Goal: Task Accomplishment & Management: Manage account settings

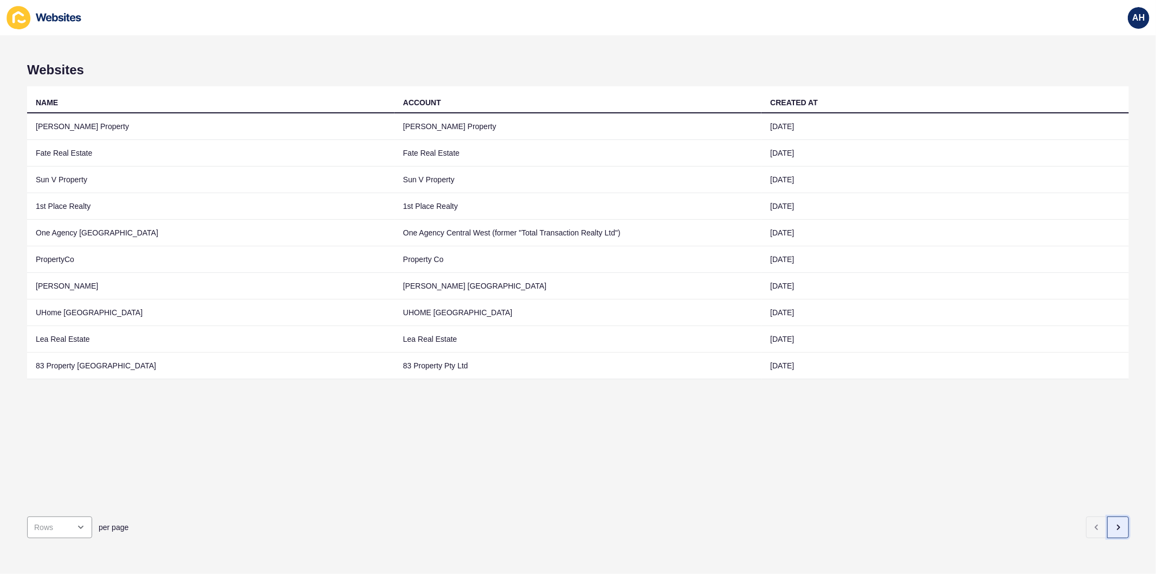
click at [1114, 523] on icon "button" at bounding box center [1118, 527] width 9 height 9
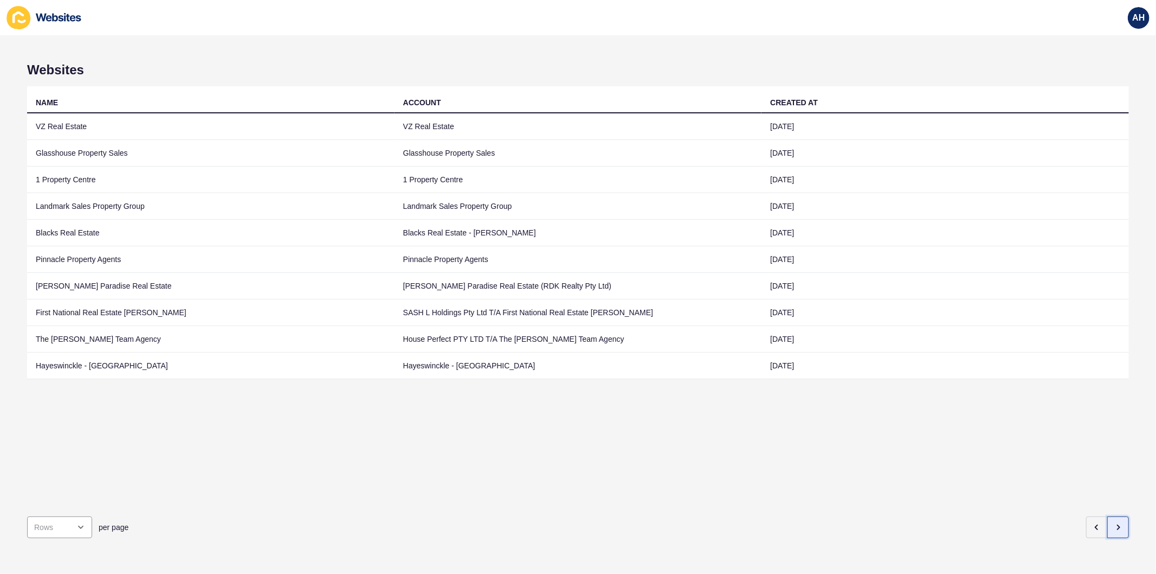
click at [1114, 523] on icon "button" at bounding box center [1118, 527] width 9 height 9
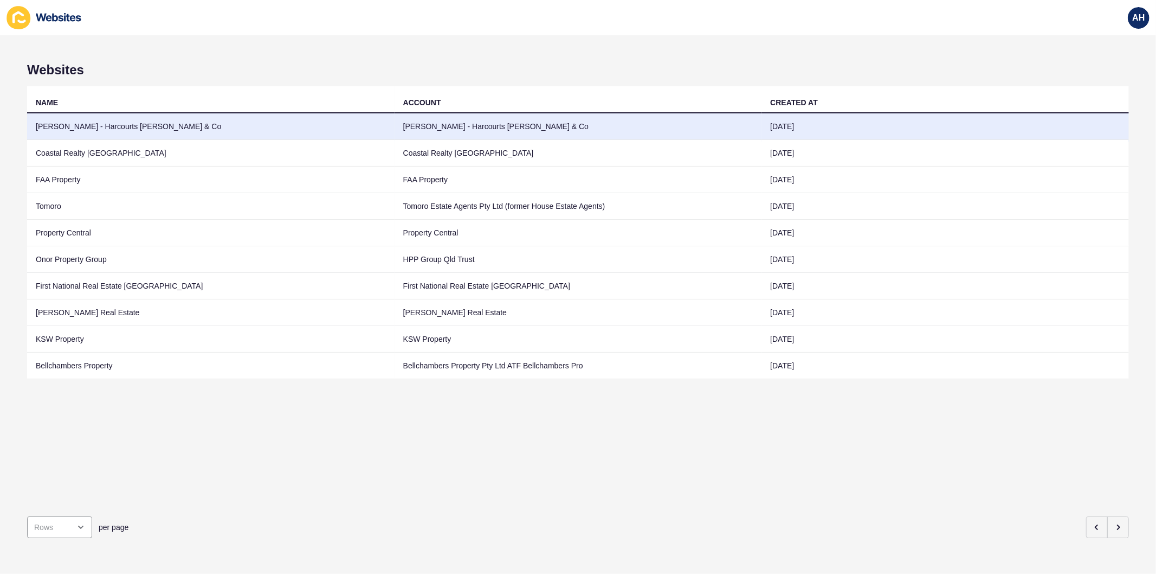
click at [237, 131] on td "[PERSON_NAME] - Harcourts [PERSON_NAME] & Co" at bounding box center [211, 126] width 368 height 27
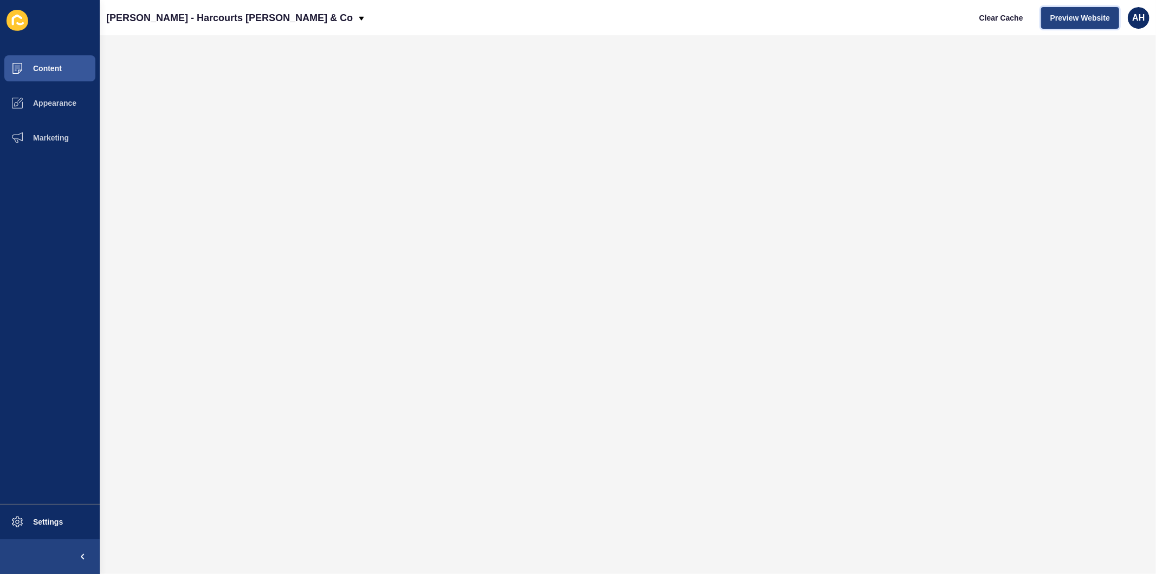
click at [1070, 20] on span "Preview Website" at bounding box center [1081, 17] width 60 height 11
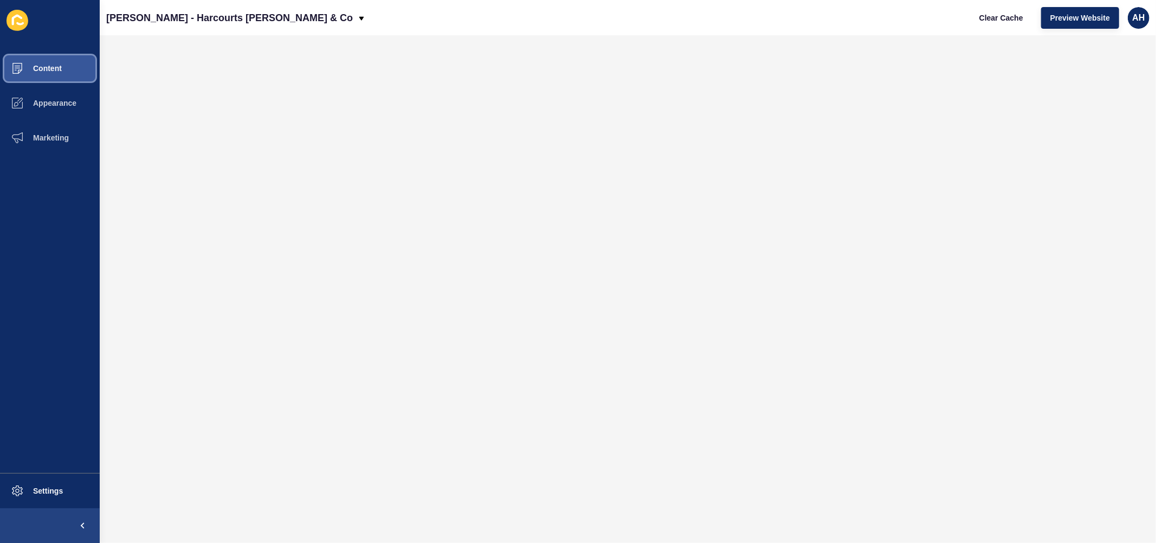
click at [46, 74] on button "Content" at bounding box center [50, 68] width 100 height 35
click at [44, 64] on span "Content" at bounding box center [29, 68] width 63 height 9
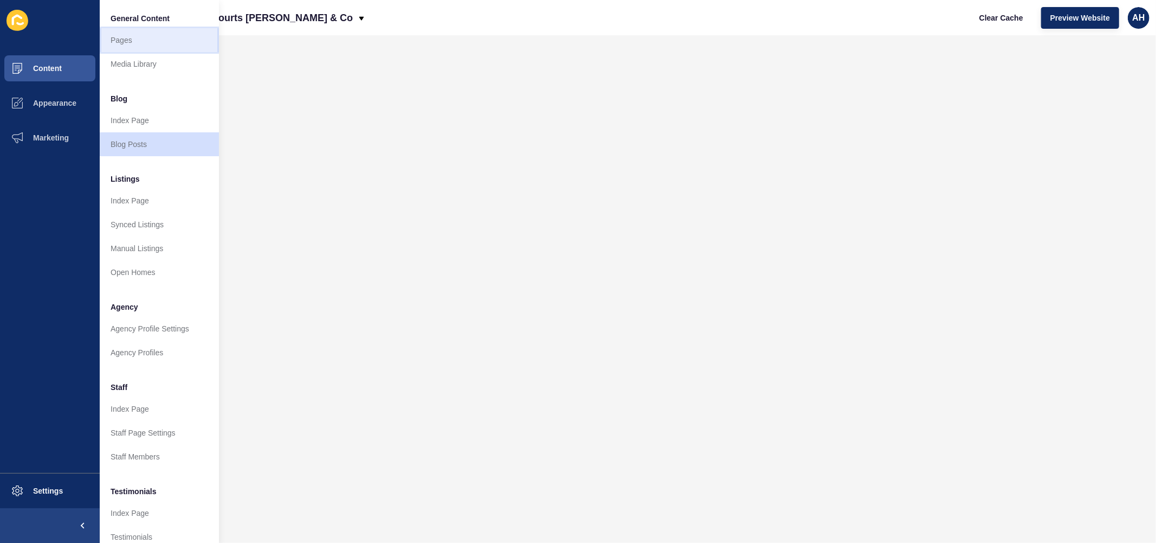
click at [132, 39] on link "Pages" at bounding box center [159, 40] width 119 height 24
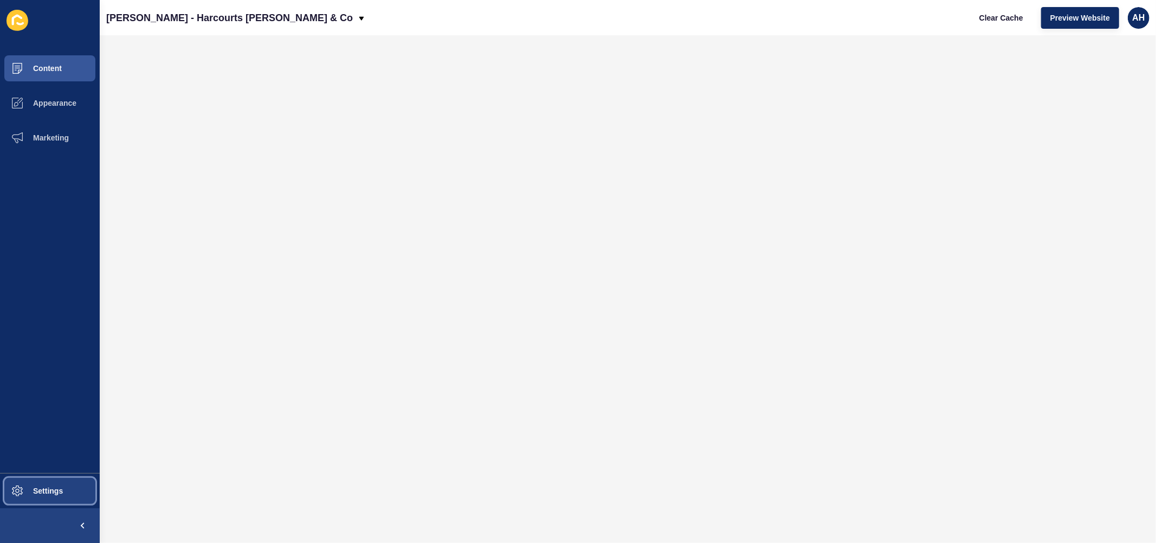
click at [26, 492] on span "Settings" at bounding box center [30, 490] width 65 height 9
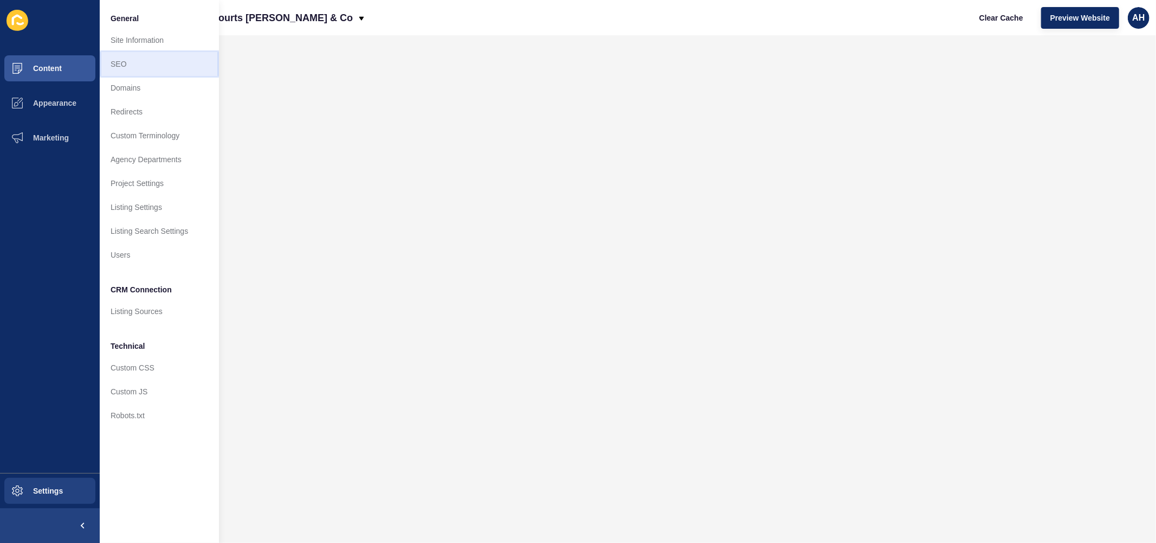
click at [148, 66] on link "SEO" at bounding box center [159, 64] width 119 height 24
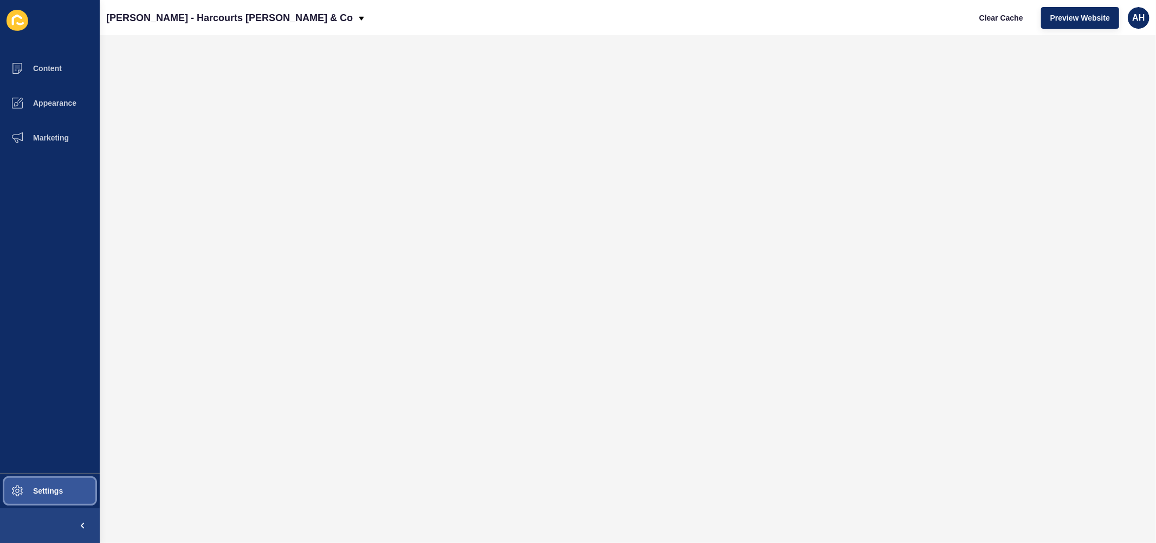
click at [36, 489] on span "Settings" at bounding box center [30, 490] width 65 height 9
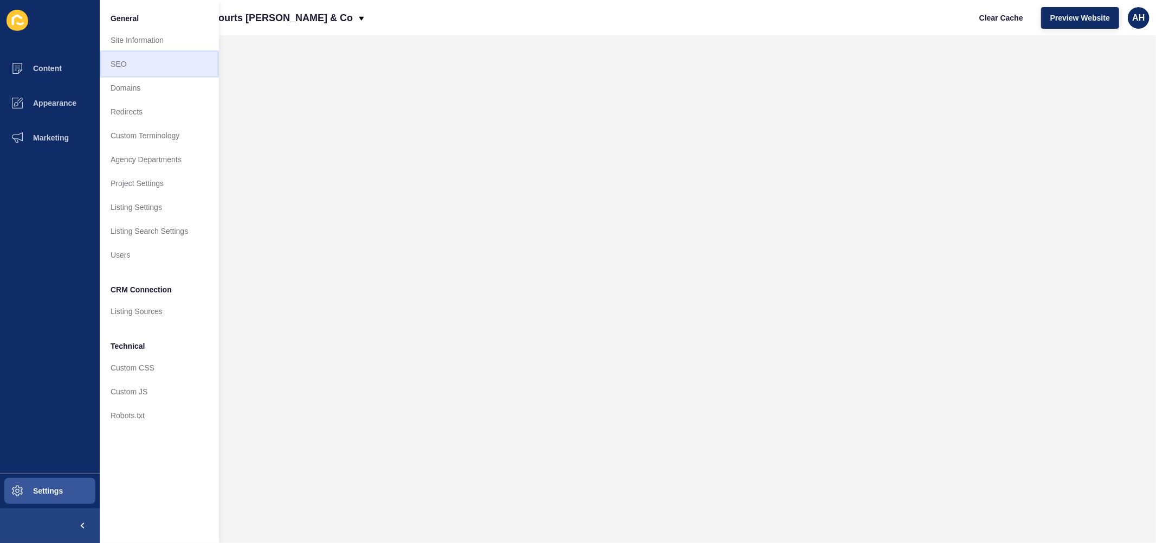
click at [143, 67] on link "SEO" at bounding box center [159, 64] width 119 height 24
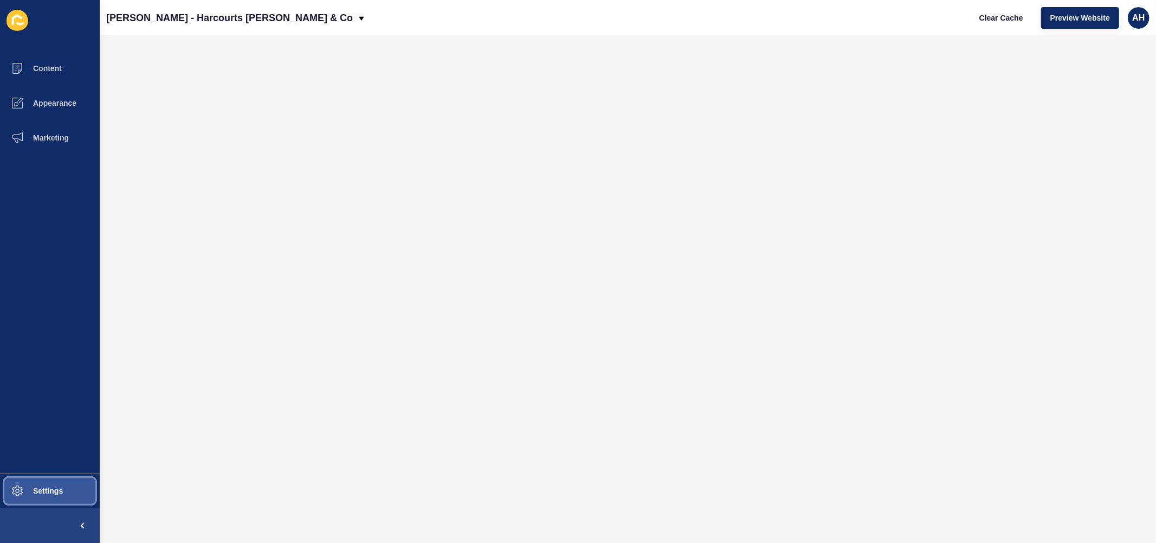
click at [48, 489] on span "Settings" at bounding box center [30, 490] width 65 height 9
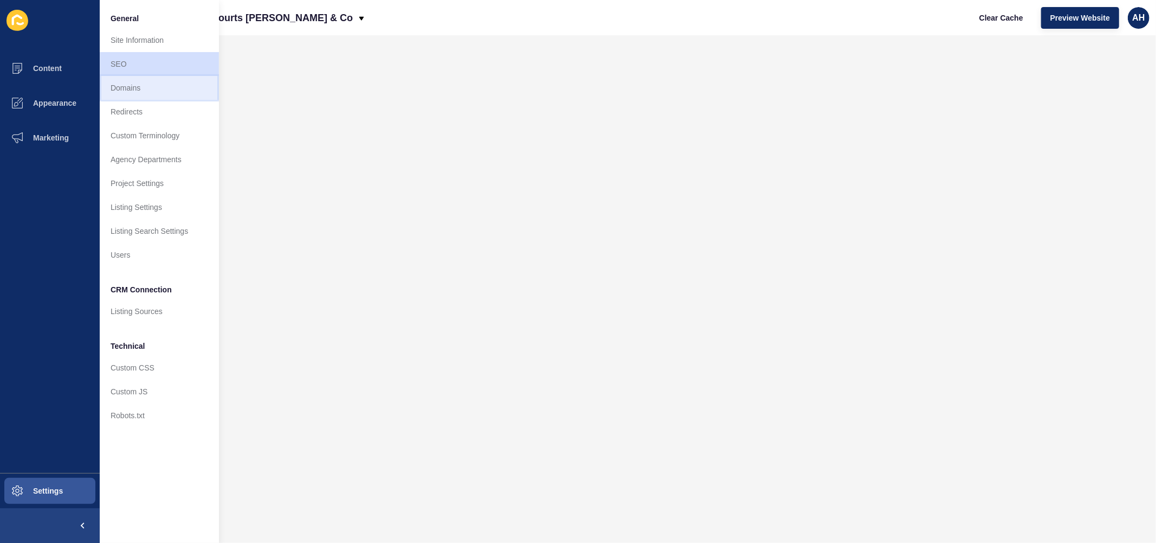
click at [143, 90] on link "Domains" at bounding box center [159, 88] width 119 height 24
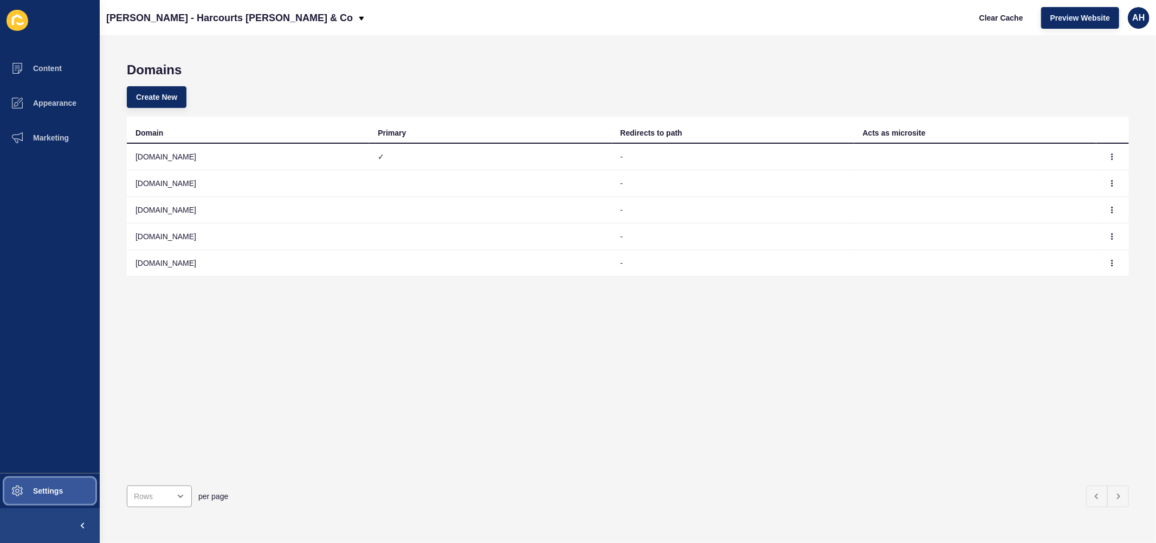
click at [37, 489] on span "Settings" at bounding box center [30, 490] width 65 height 9
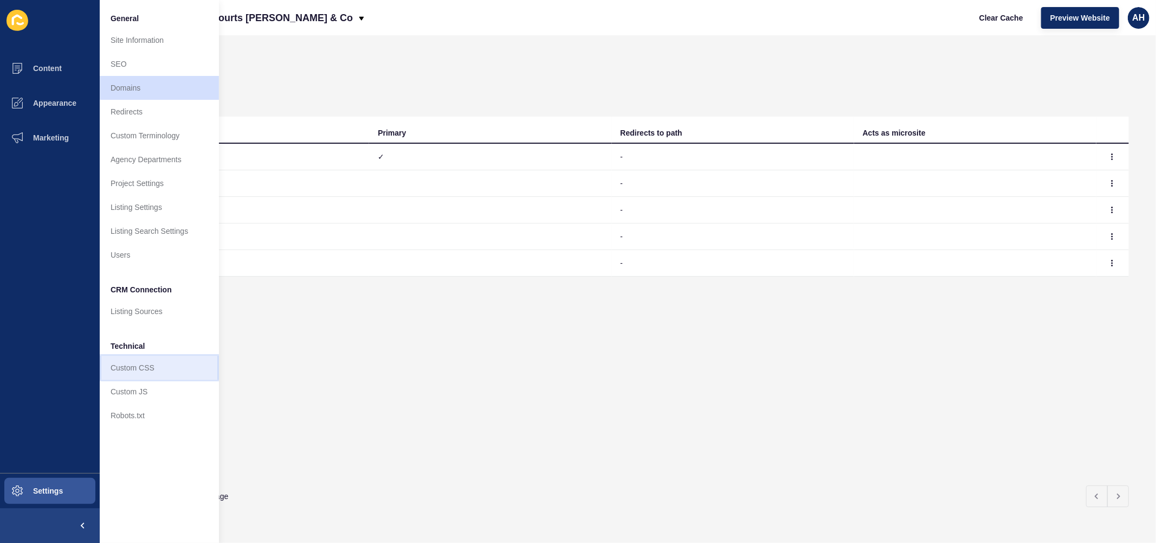
click at [138, 365] on link "Custom CSS" at bounding box center [159, 368] width 119 height 24
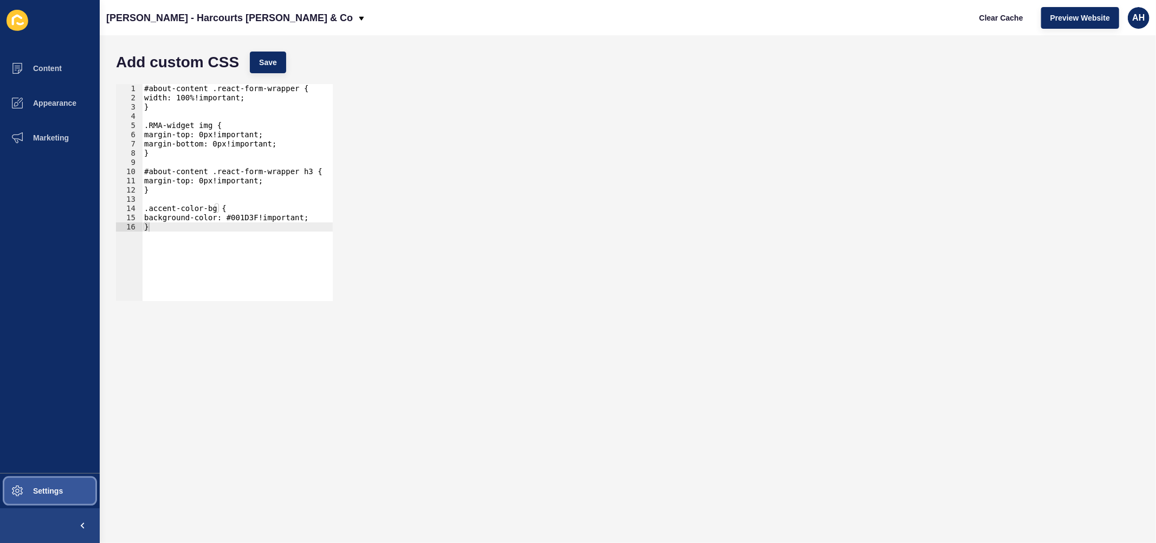
click at [36, 497] on button "Settings" at bounding box center [50, 490] width 100 height 35
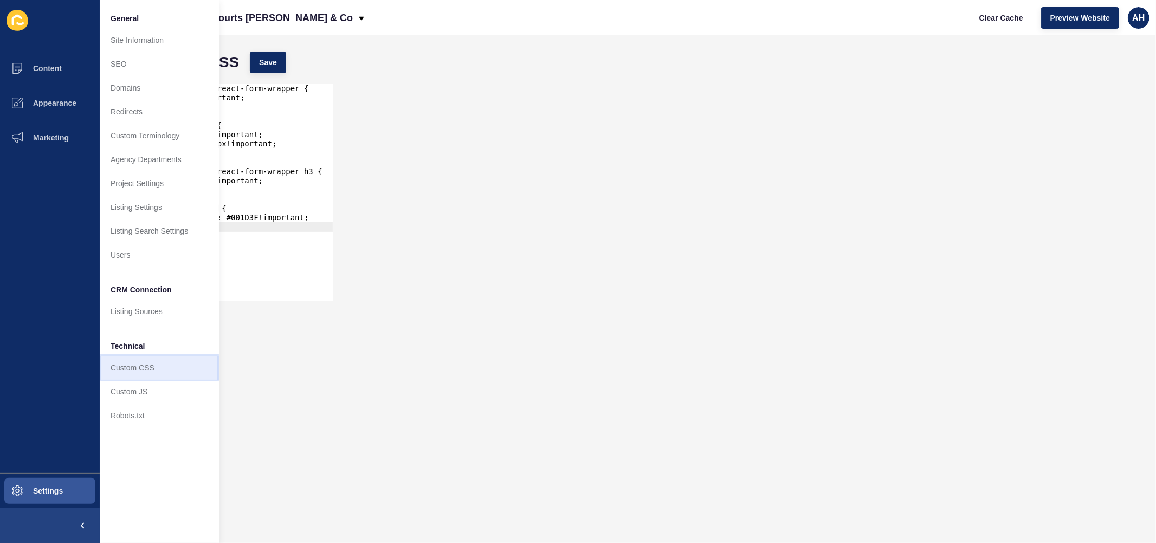
click at [149, 366] on link "Custom CSS" at bounding box center [159, 368] width 119 height 24
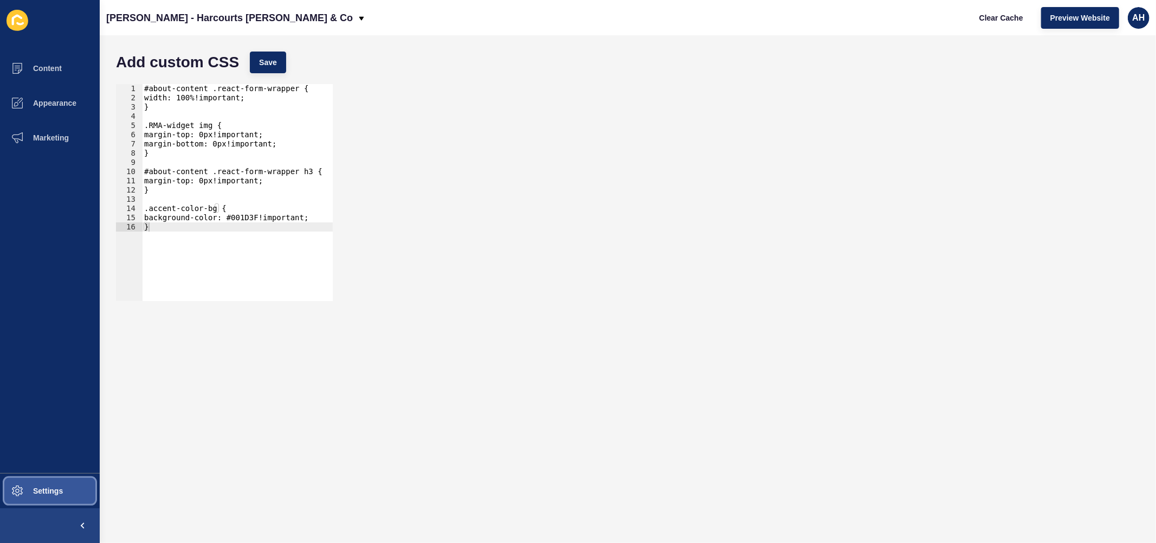
click at [37, 496] on button "Settings" at bounding box center [50, 490] width 100 height 35
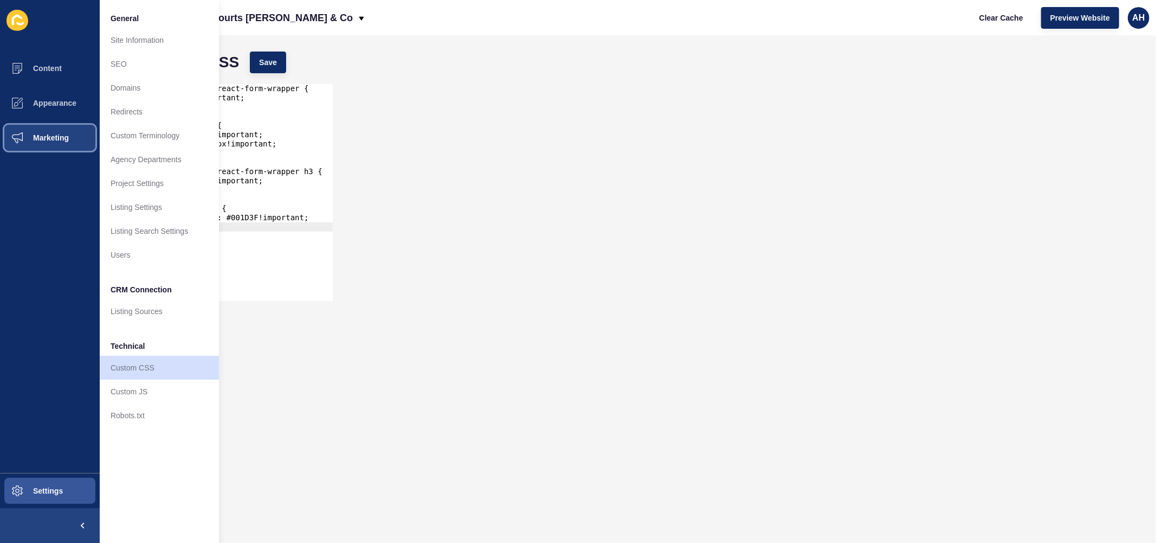
click at [46, 138] on span "Marketing" at bounding box center [33, 137] width 70 height 9
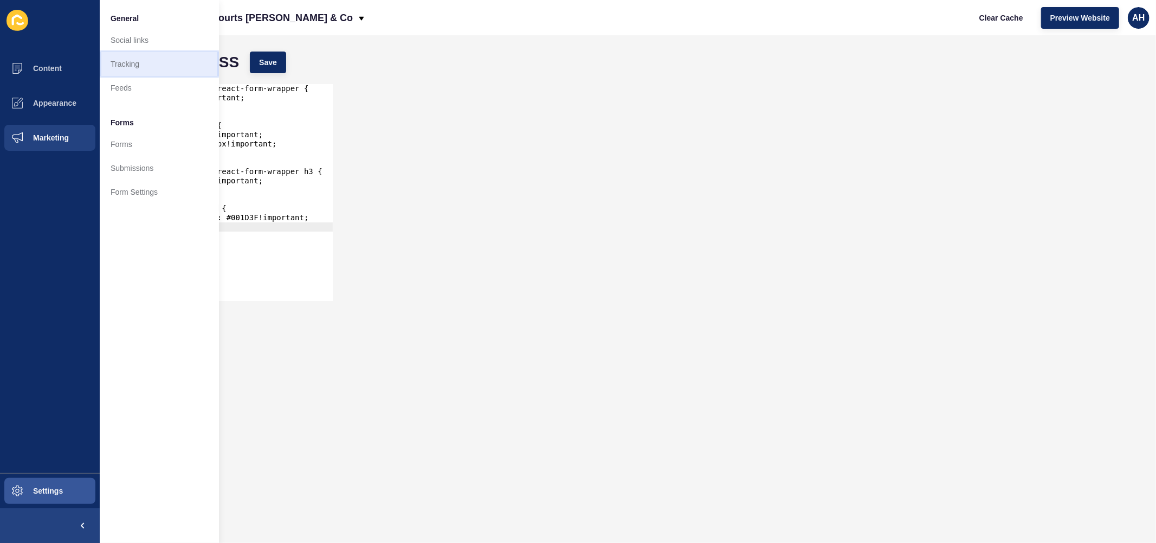
click at [146, 69] on link "Tracking" at bounding box center [159, 64] width 119 height 24
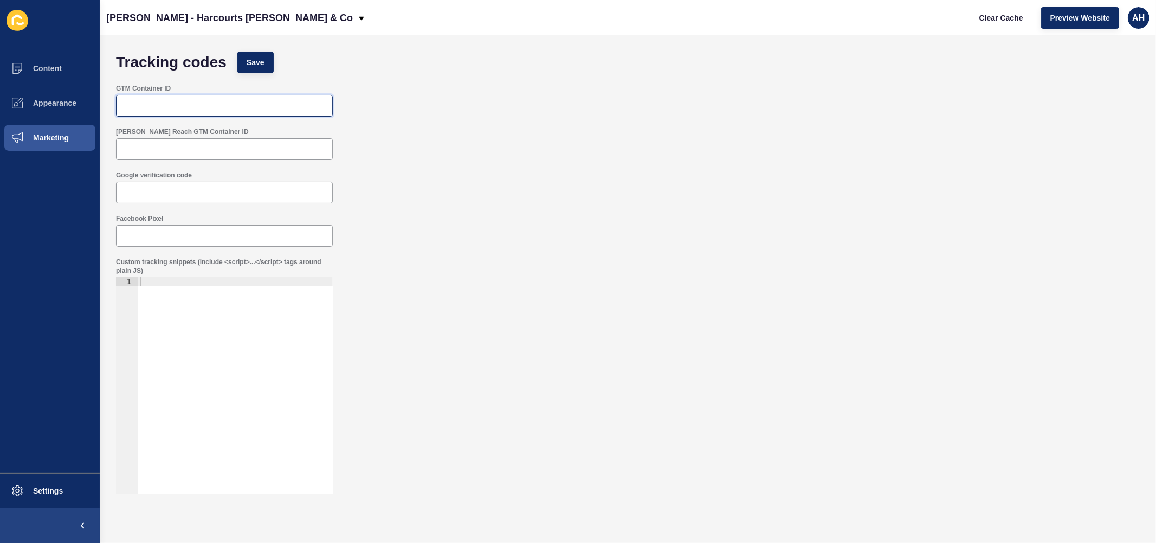
click at [158, 107] on input "GTM Container ID" at bounding box center [224, 105] width 203 height 11
click at [62, 140] on span "Marketing" at bounding box center [33, 137] width 70 height 9
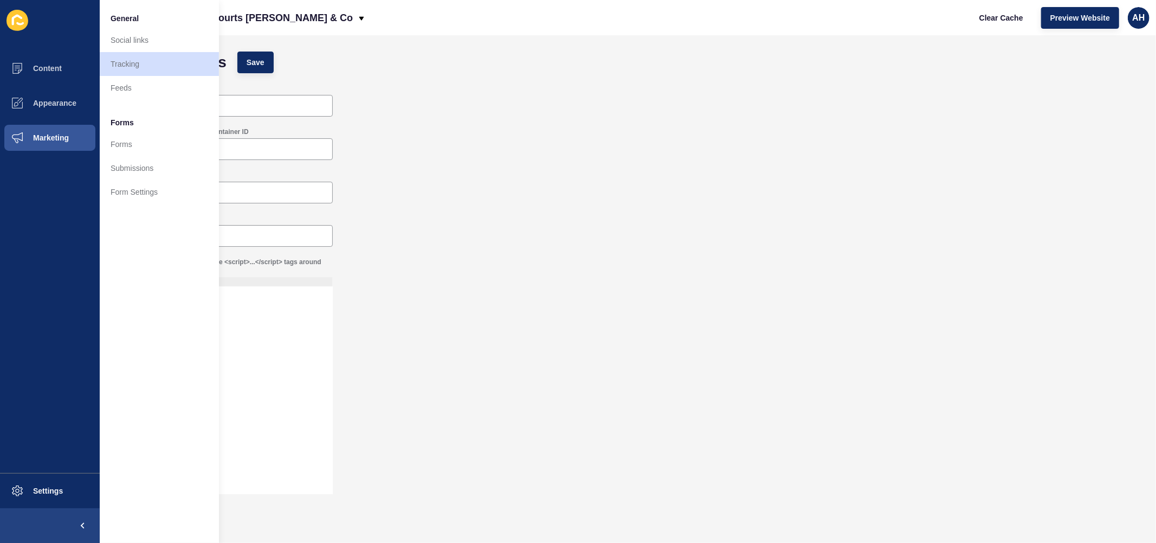
click at [461, 237] on div "Facebook Pixel" at bounding box center [628, 230] width 1035 height 43
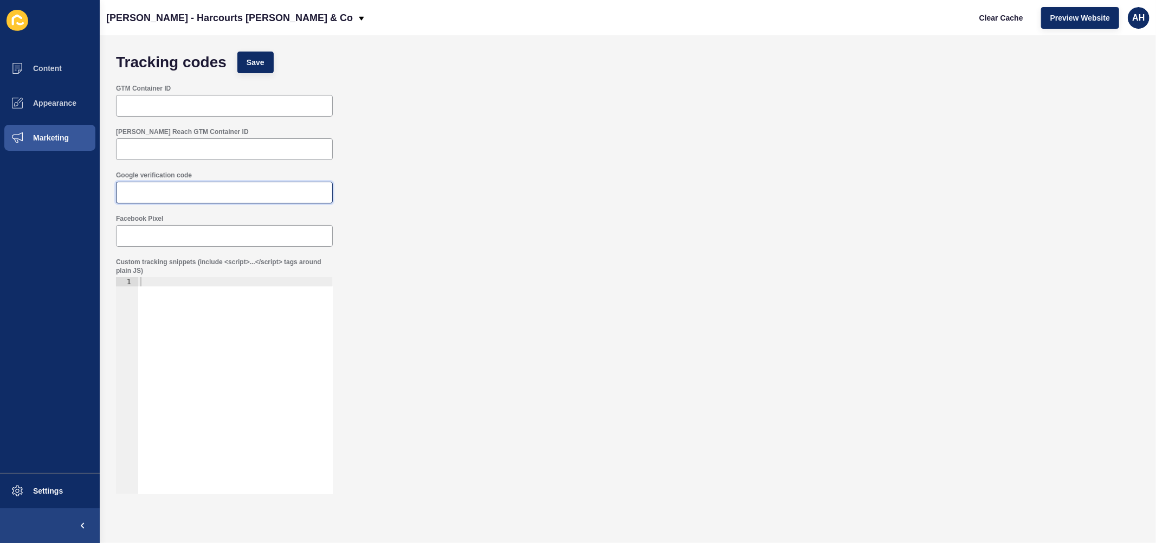
click at [299, 192] on input "Google verification code" at bounding box center [224, 192] width 203 height 11
click at [224, 110] on input "GTM Container ID" at bounding box center [224, 105] width 203 height 11
click at [73, 137] on button "Marketing" at bounding box center [50, 137] width 100 height 35
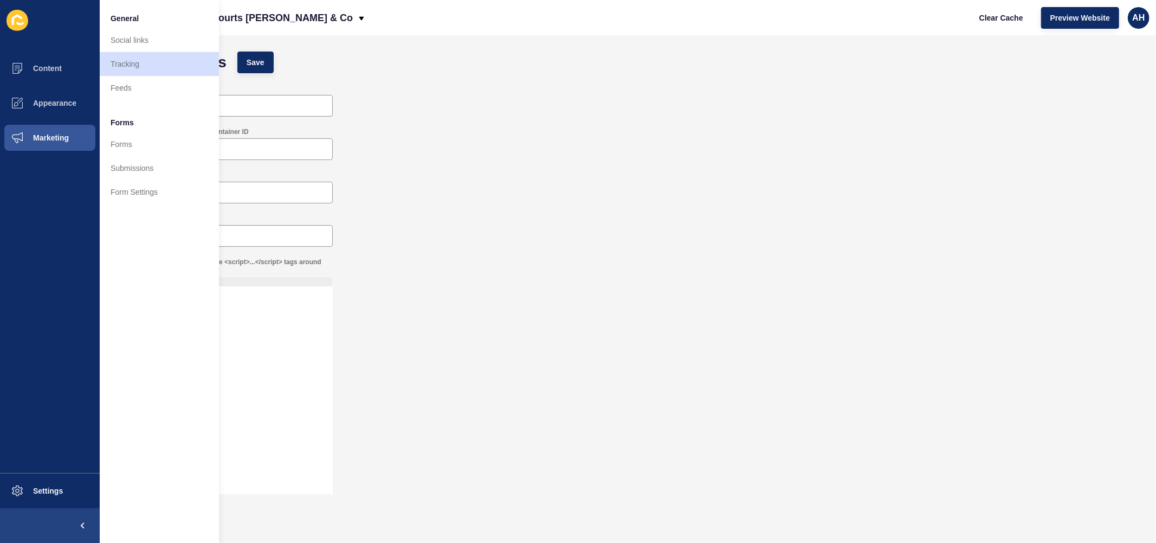
click at [403, 98] on div "GTM Container ID" at bounding box center [628, 100] width 1035 height 43
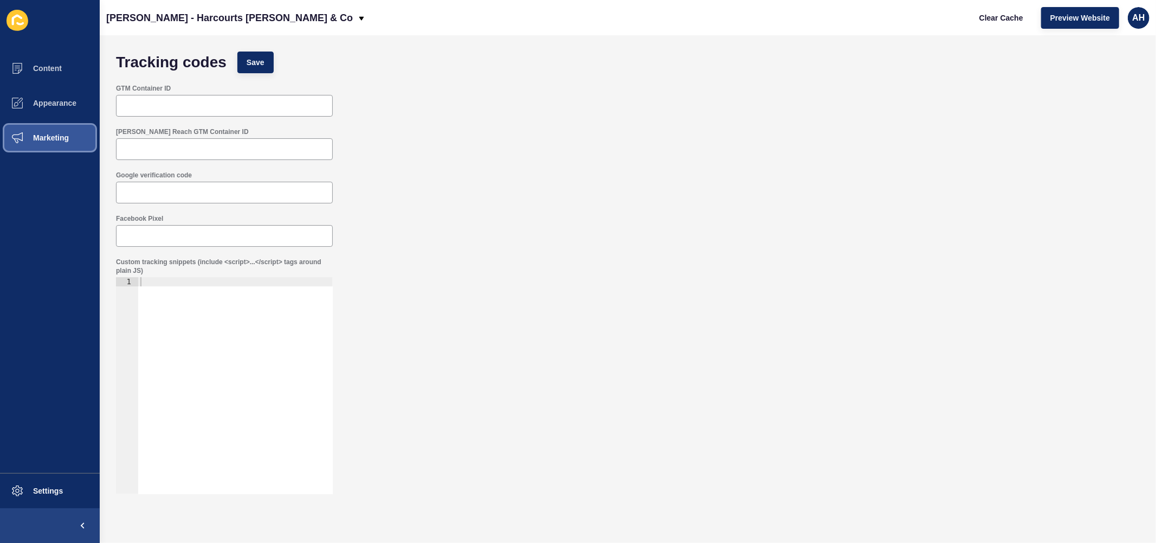
click at [49, 136] on span "Marketing" at bounding box center [33, 137] width 70 height 9
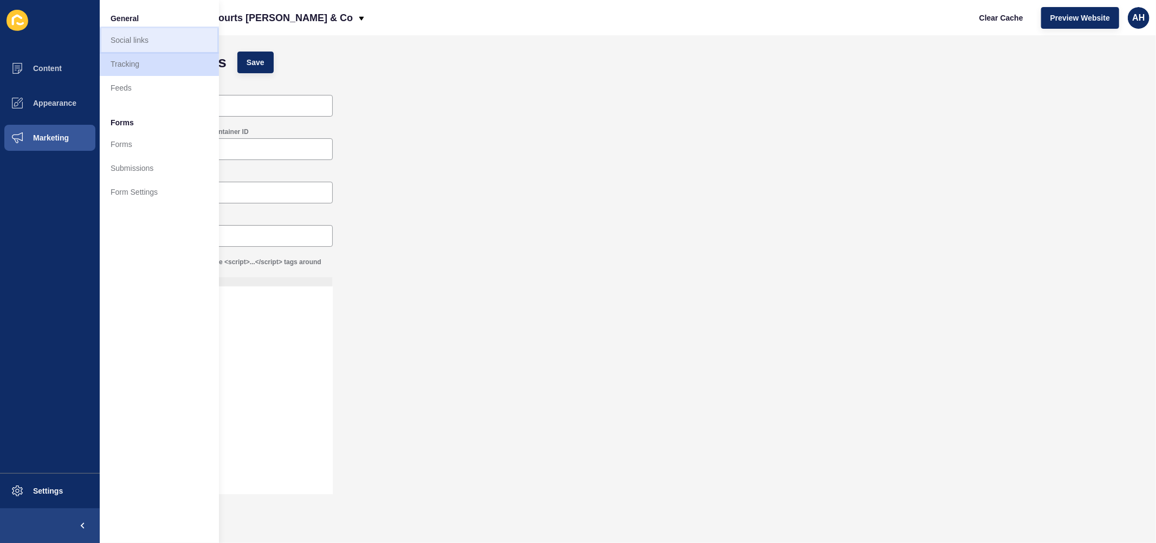
click at [146, 40] on link "Social links" at bounding box center [159, 40] width 119 height 24
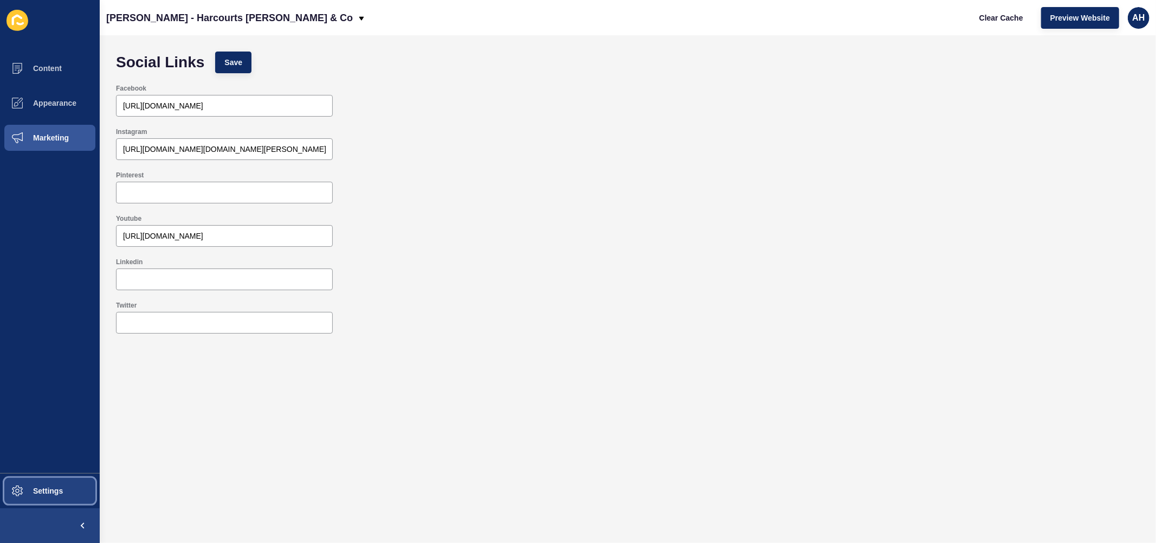
click at [30, 496] on span at bounding box center [17, 490] width 35 height 35
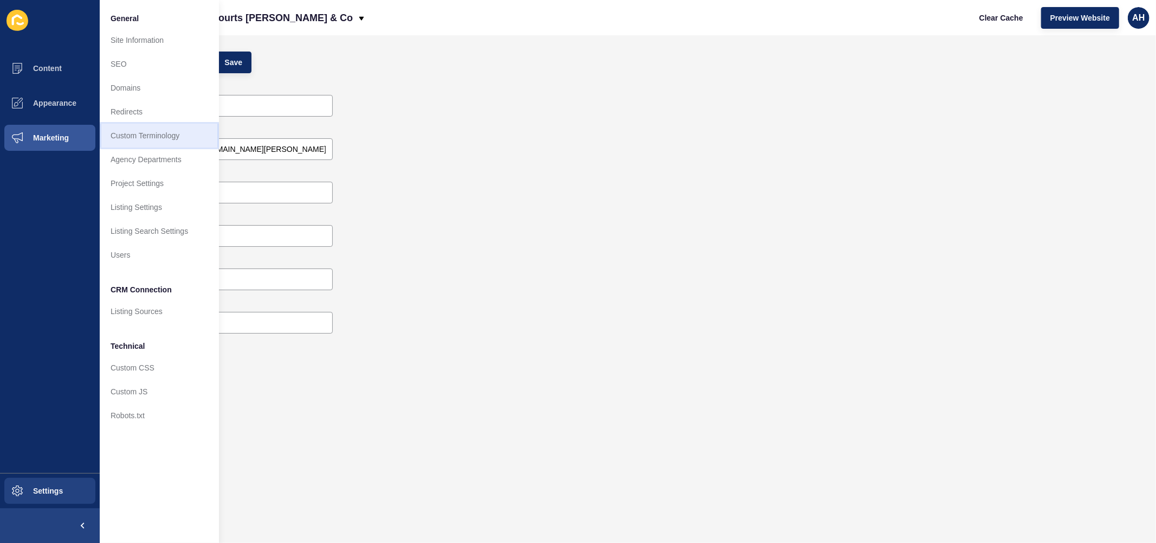
click at [183, 132] on link "Custom Terminology" at bounding box center [159, 136] width 119 height 24
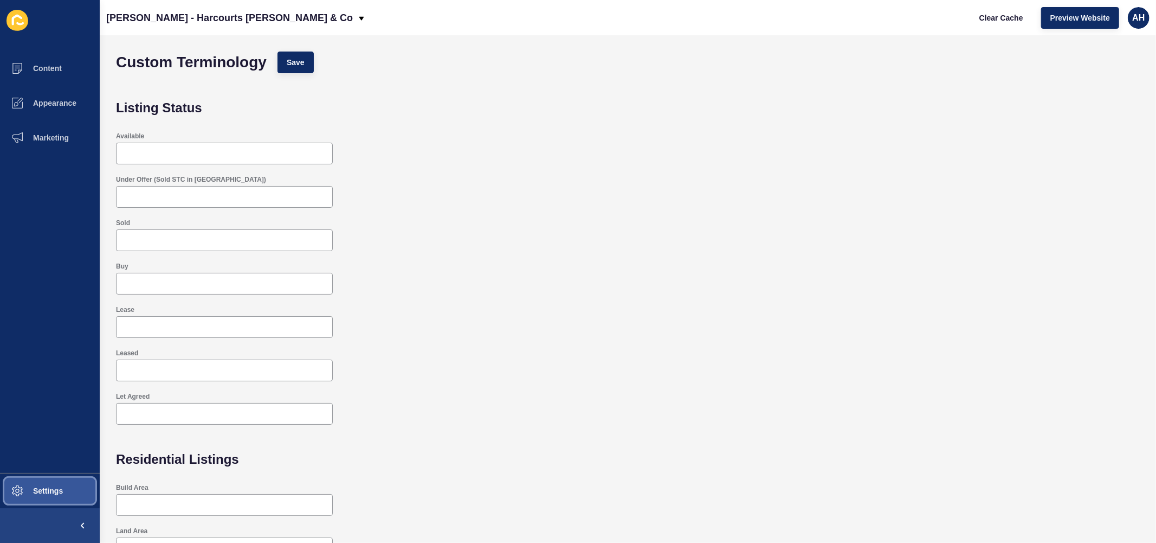
click at [49, 491] on span "Settings" at bounding box center [30, 490] width 65 height 9
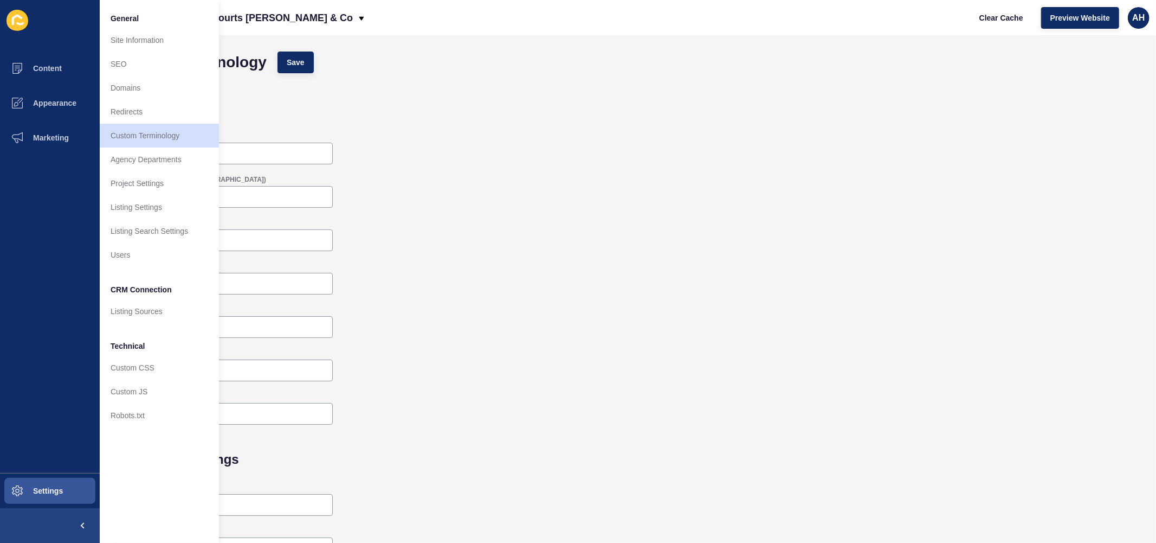
click at [452, 371] on div "Leased" at bounding box center [628, 364] width 1035 height 43
